Goal: Transaction & Acquisition: Download file/media

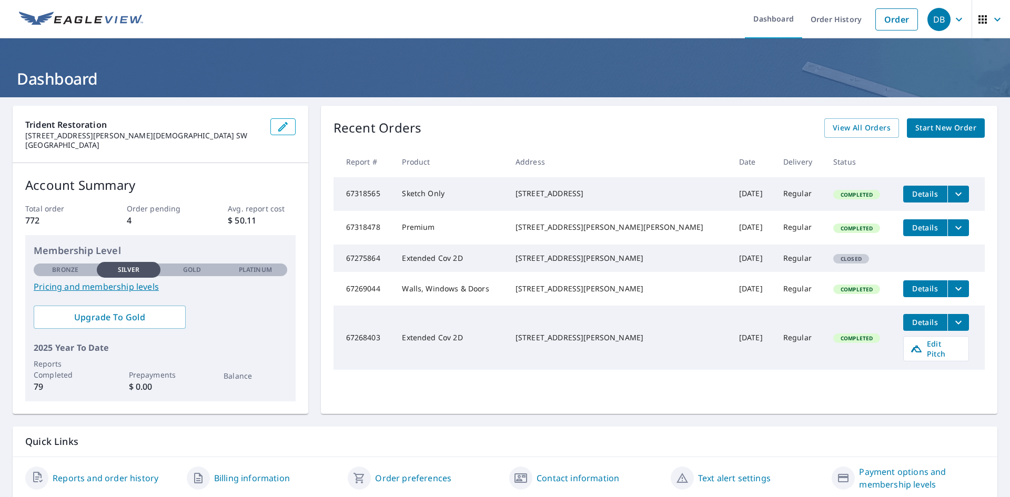
click at [910, 294] on span "Details" at bounding box center [926, 289] width 32 height 10
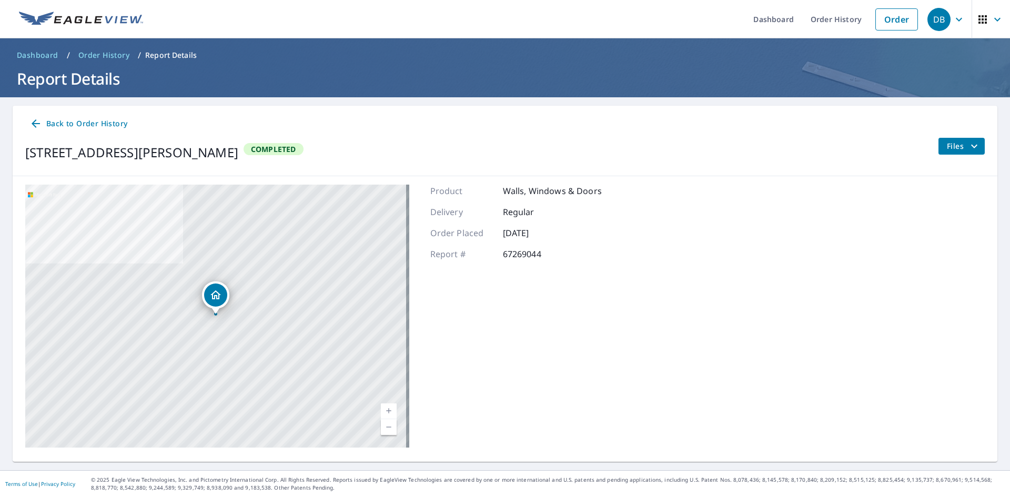
click at [960, 146] on span "Files" at bounding box center [964, 146] width 34 height 13
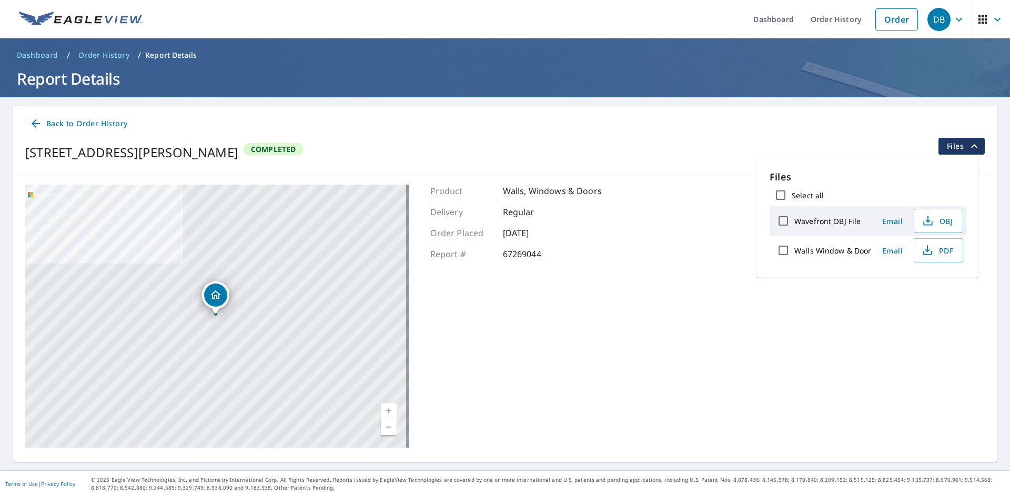
click at [723, 234] on div "[STREET_ADDRESS][PERSON_NAME] Aerial Road A standard road map Aerial A detailed…" at bounding box center [505, 316] width 985 height 280
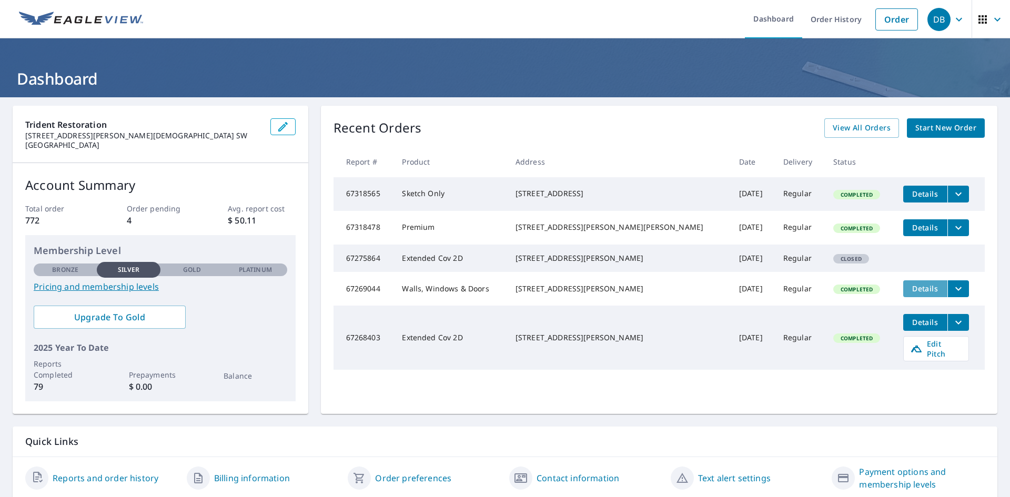
click at [914, 294] on span "Details" at bounding box center [926, 289] width 32 height 10
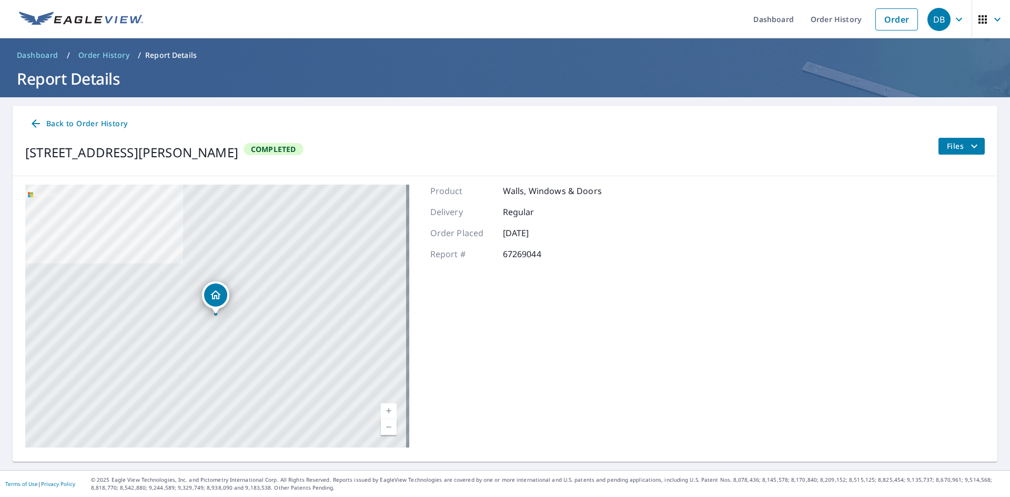
drag, startPoint x: 930, startPoint y: 143, endPoint x: 937, endPoint y: 142, distance: 7.4
click at [933, 143] on div "[STREET_ADDRESS][PERSON_NAME] Completed Files" at bounding box center [505, 152] width 960 height 29
click at [938, 142] on button "Files" at bounding box center [961, 146] width 47 height 17
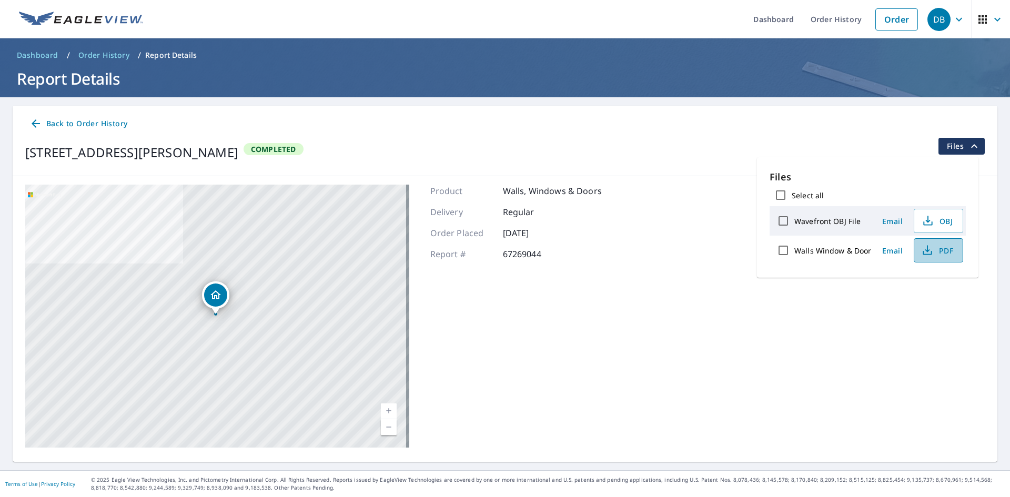
click at [933, 250] on span "PDF" at bounding box center [938, 250] width 34 height 13
